Goal: Task Accomplishment & Management: Manage account settings

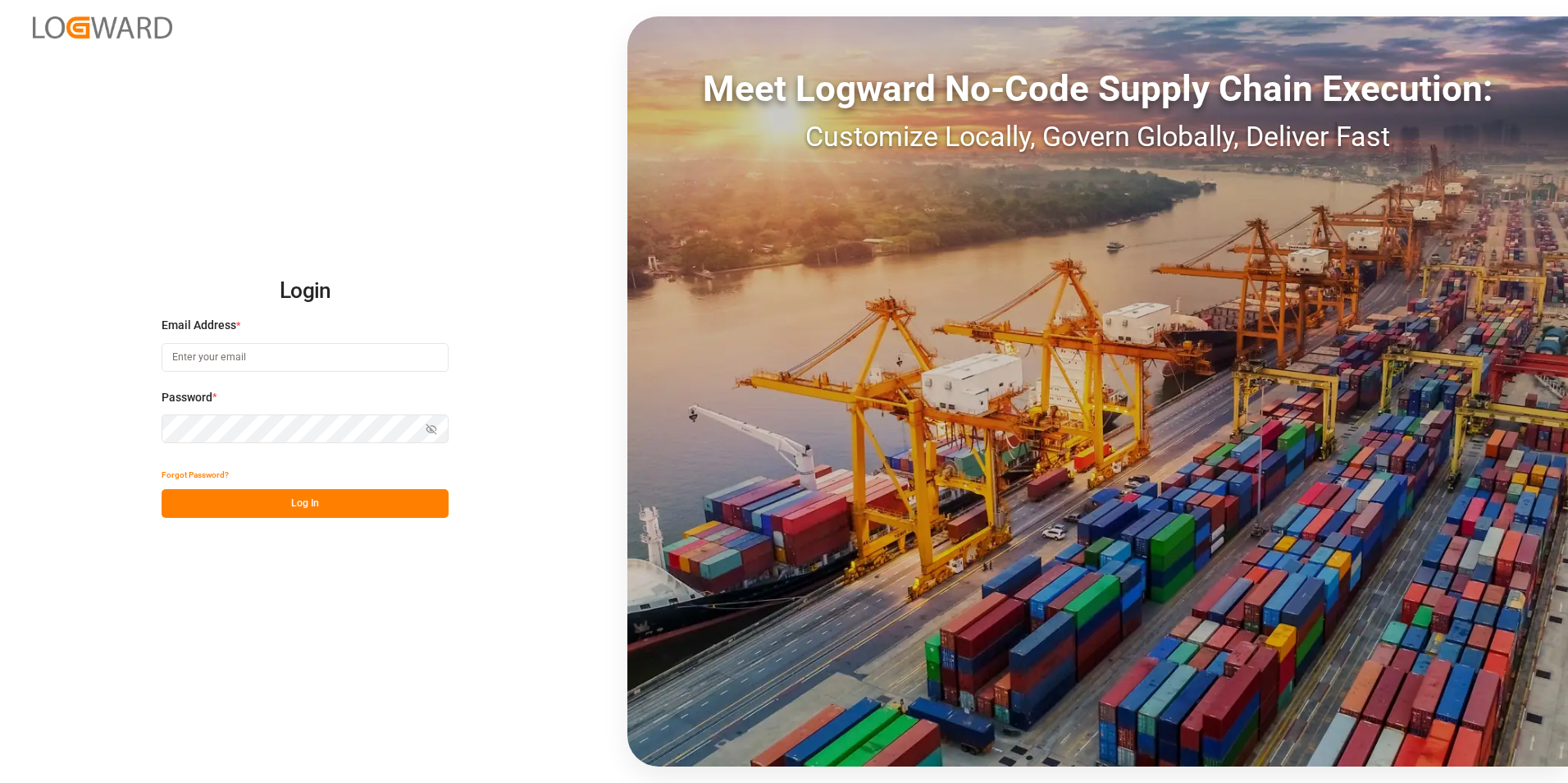
click at [231, 354] on input at bounding box center [305, 357] width 287 height 29
paste input "[PERSON_NAME][EMAIL_ADDRESS][PERSON_NAME][DOMAIN_NAME]"
click at [321, 491] on button "Log In" at bounding box center [305, 503] width 287 height 29
click at [377, 507] on button "Log In" at bounding box center [305, 503] width 287 height 29
click at [308, 362] on input "[PERSON_NAME][EMAIL_ADDRESS][PERSON_NAME][DOMAIN_NAME]" at bounding box center [305, 357] width 287 height 29
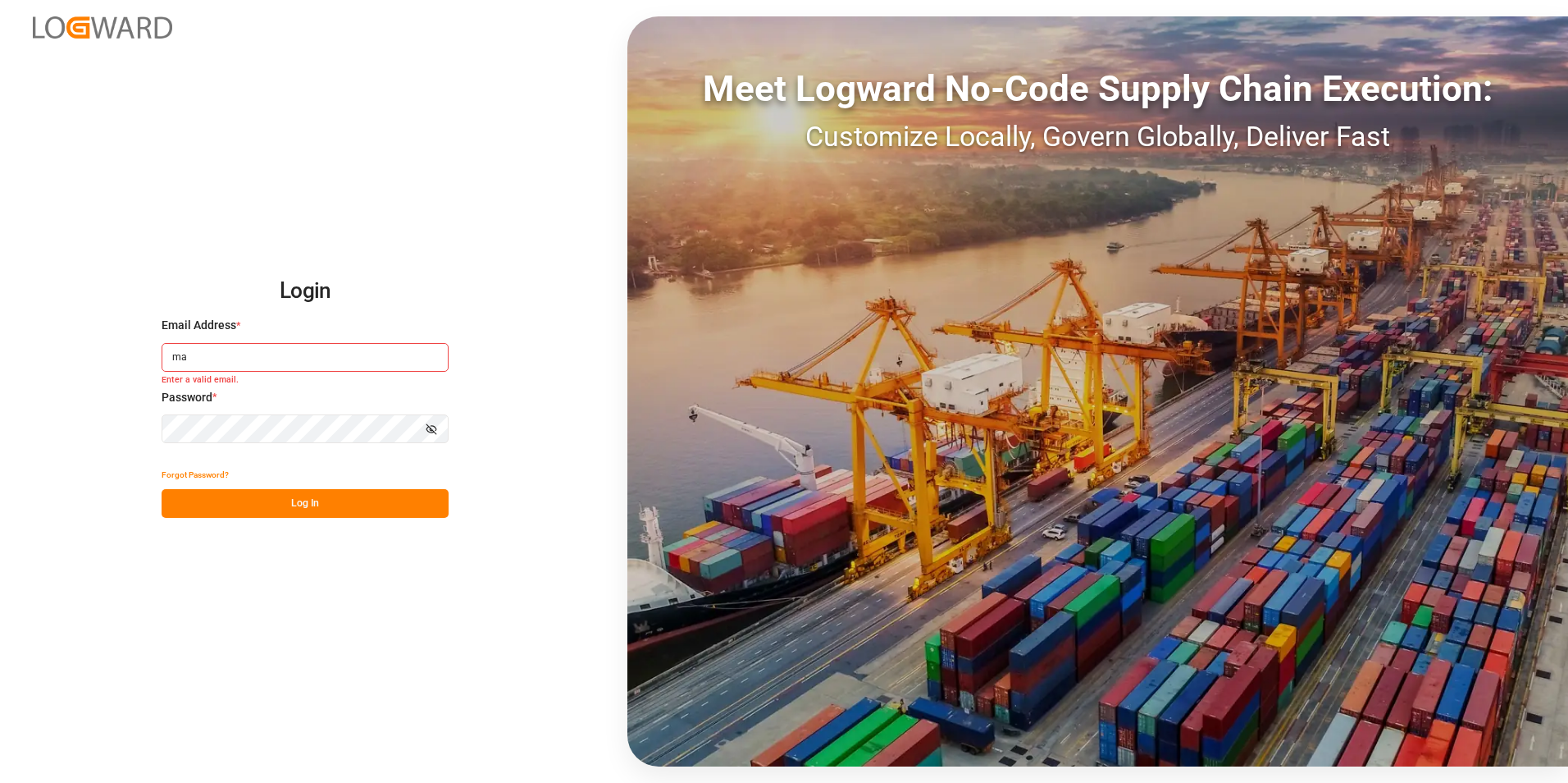
type input "m"
type input "[EMAIL_ADDRESS][DOMAIN_NAME]"
click at [431, 427] on icon "button" at bounding box center [431, 429] width 11 height 11
click at [369, 509] on button "Log In" at bounding box center [305, 503] width 287 height 29
